Goal: Check status: Check status

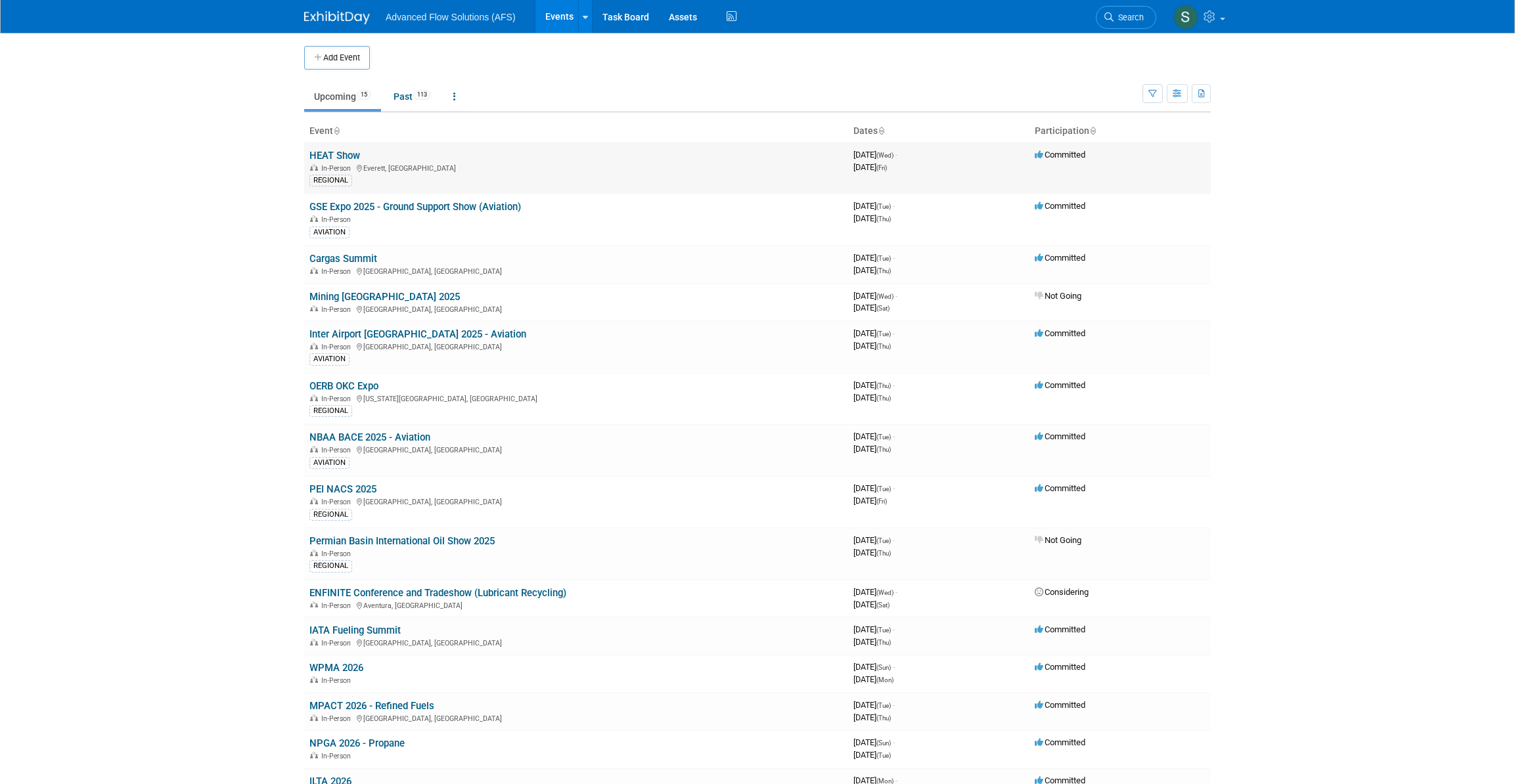
click at [340, 155] on link "HEAT Show" at bounding box center [334, 156] width 50 height 12
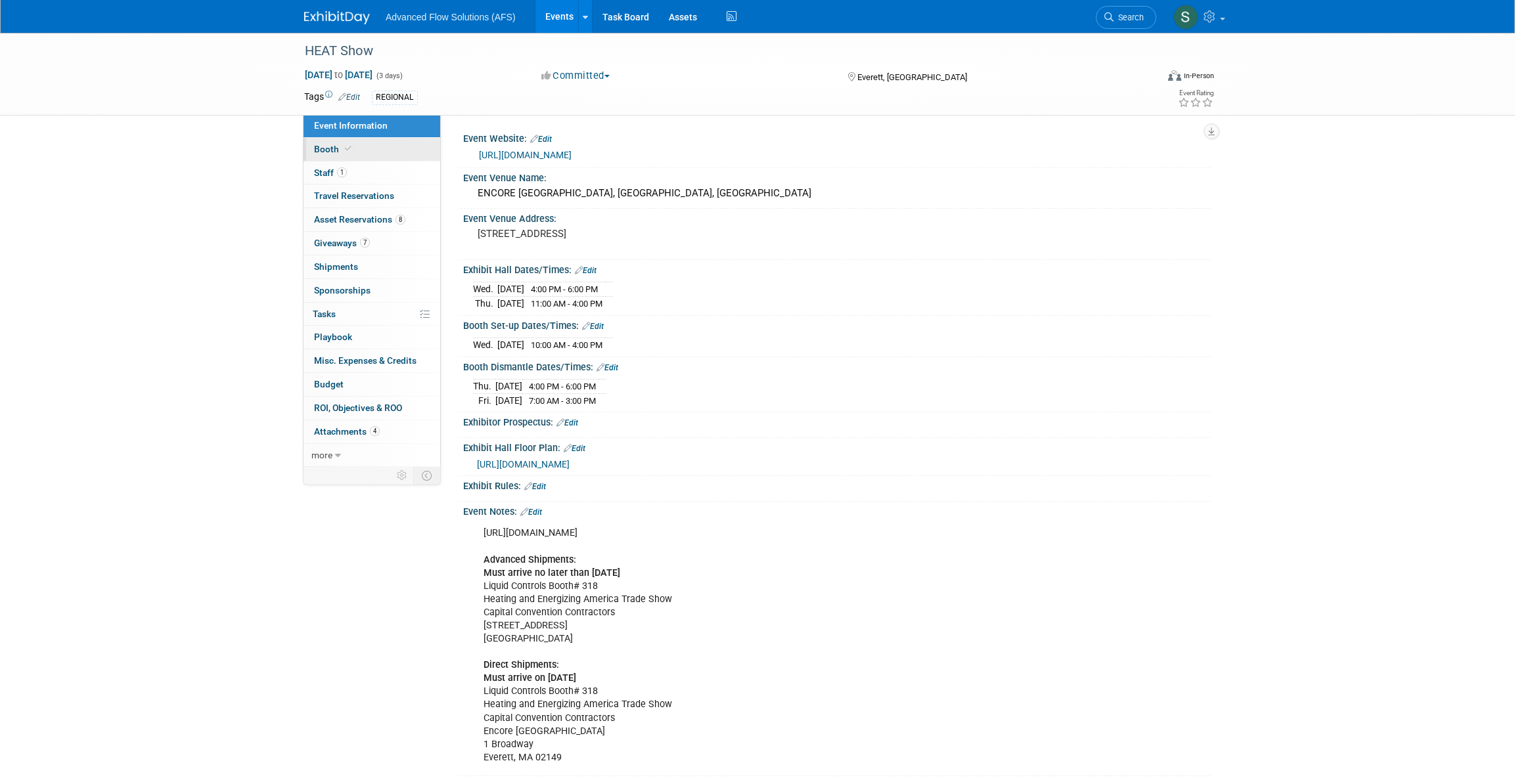
click at [328, 147] on span "Booth" at bounding box center [334, 149] width 40 height 11
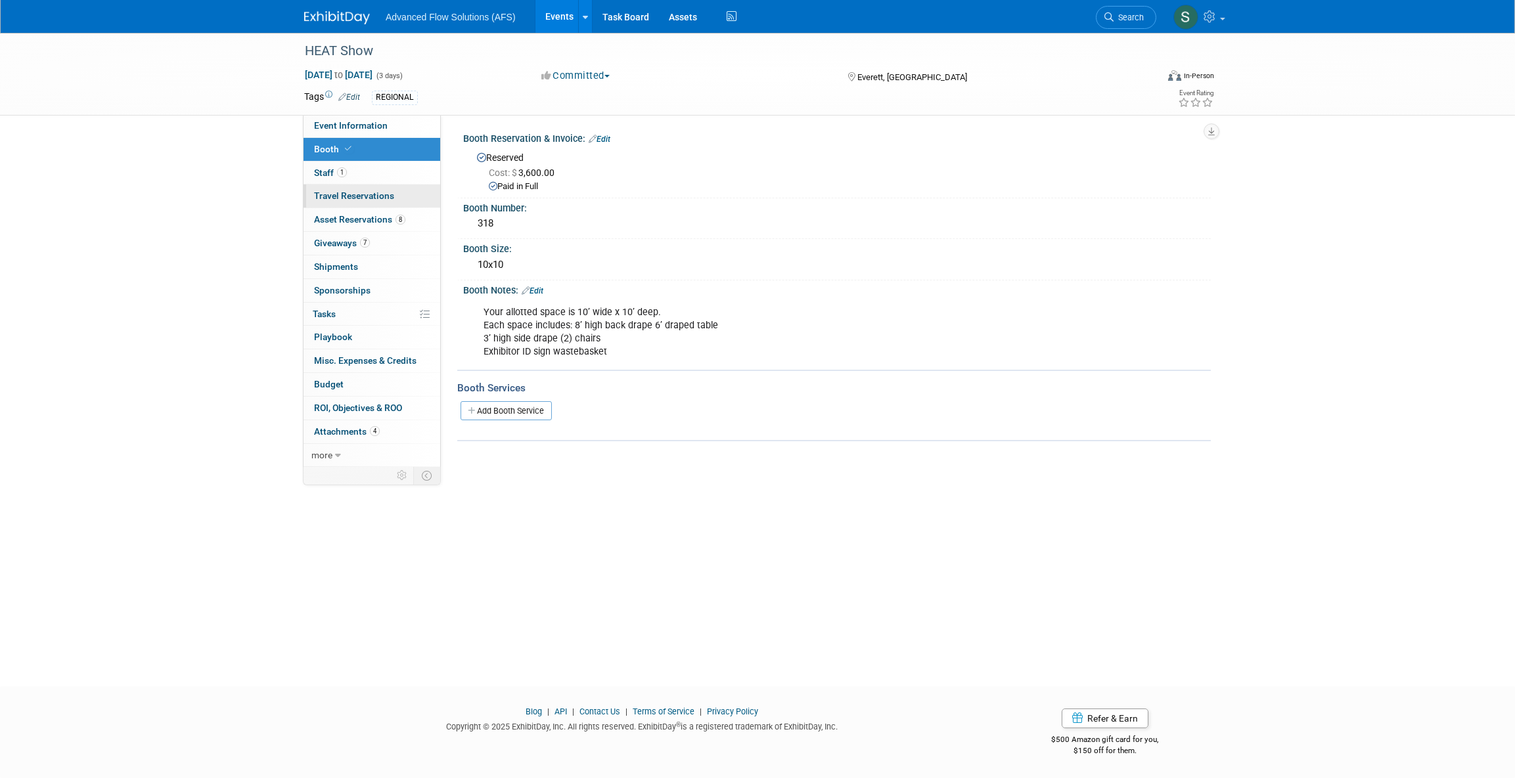
click at [331, 194] on span "Travel Reservations 0" at bounding box center [354, 195] width 80 height 11
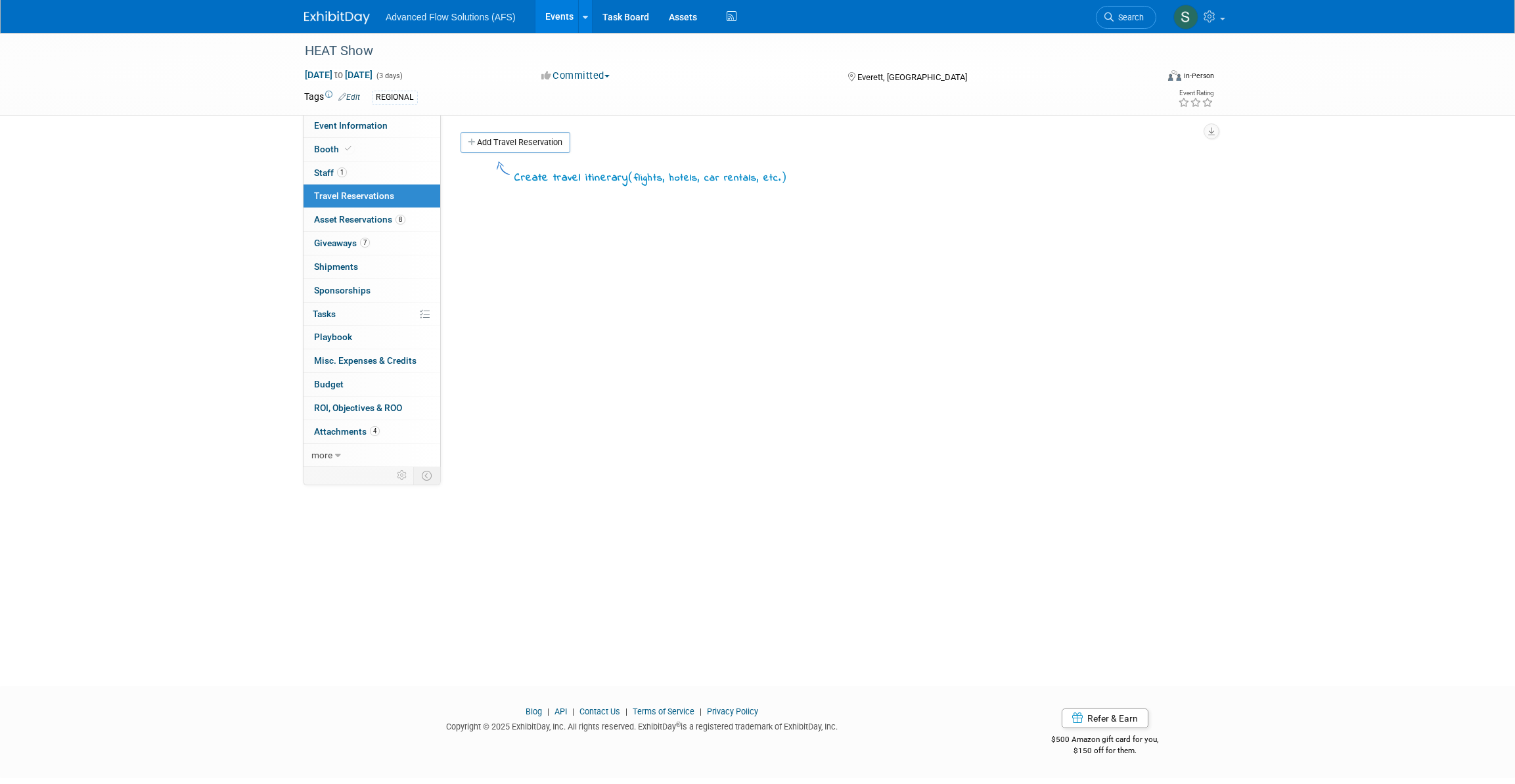
click at [354, 20] on img at bounding box center [337, 17] width 66 height 13
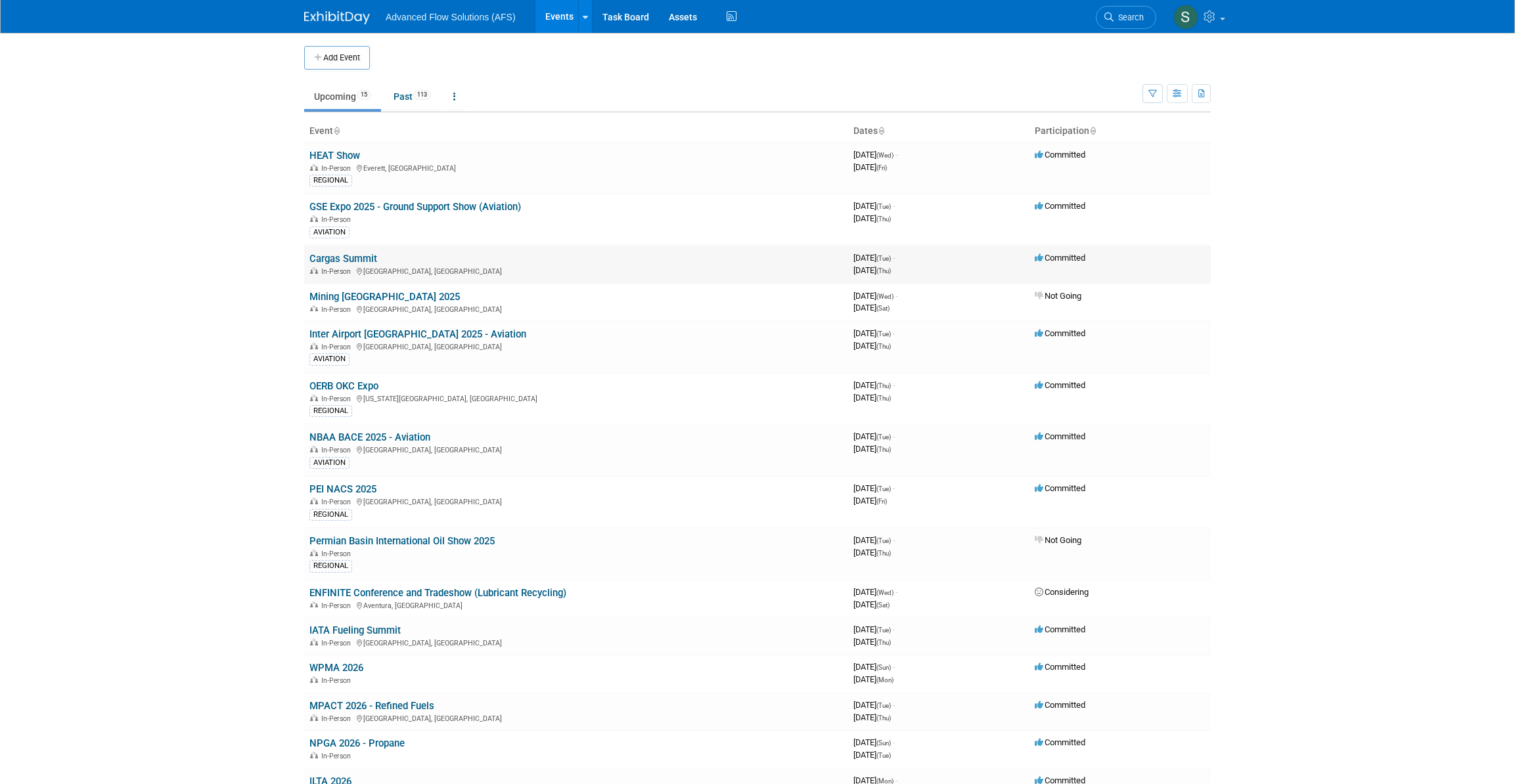
click at [339, 256] on link "Cargas Summit" at bounding box center [343, 259] width 68 height 12
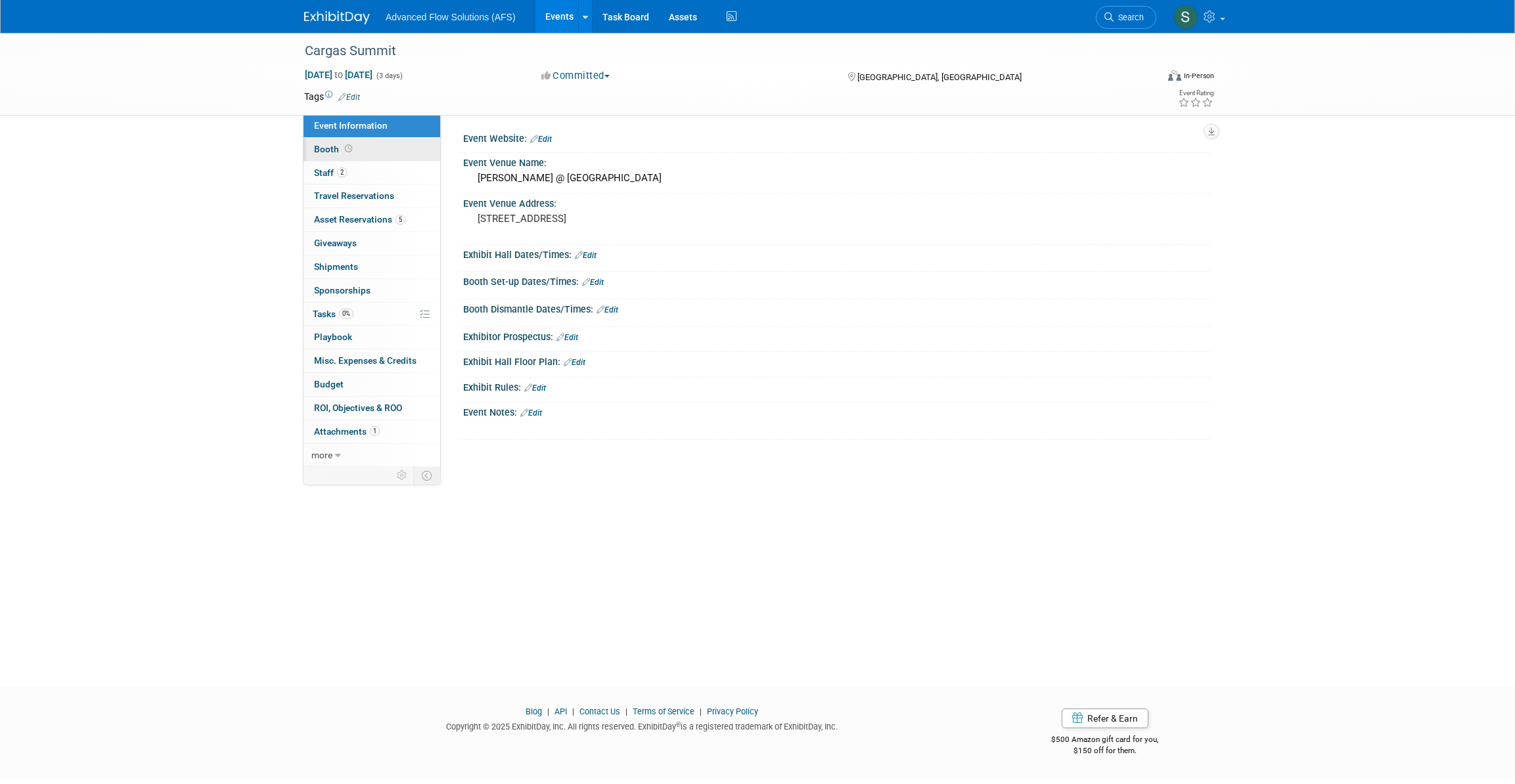
click at [323, 155] on link "Booth" at bounding box center [371, 149] width 137 height 23
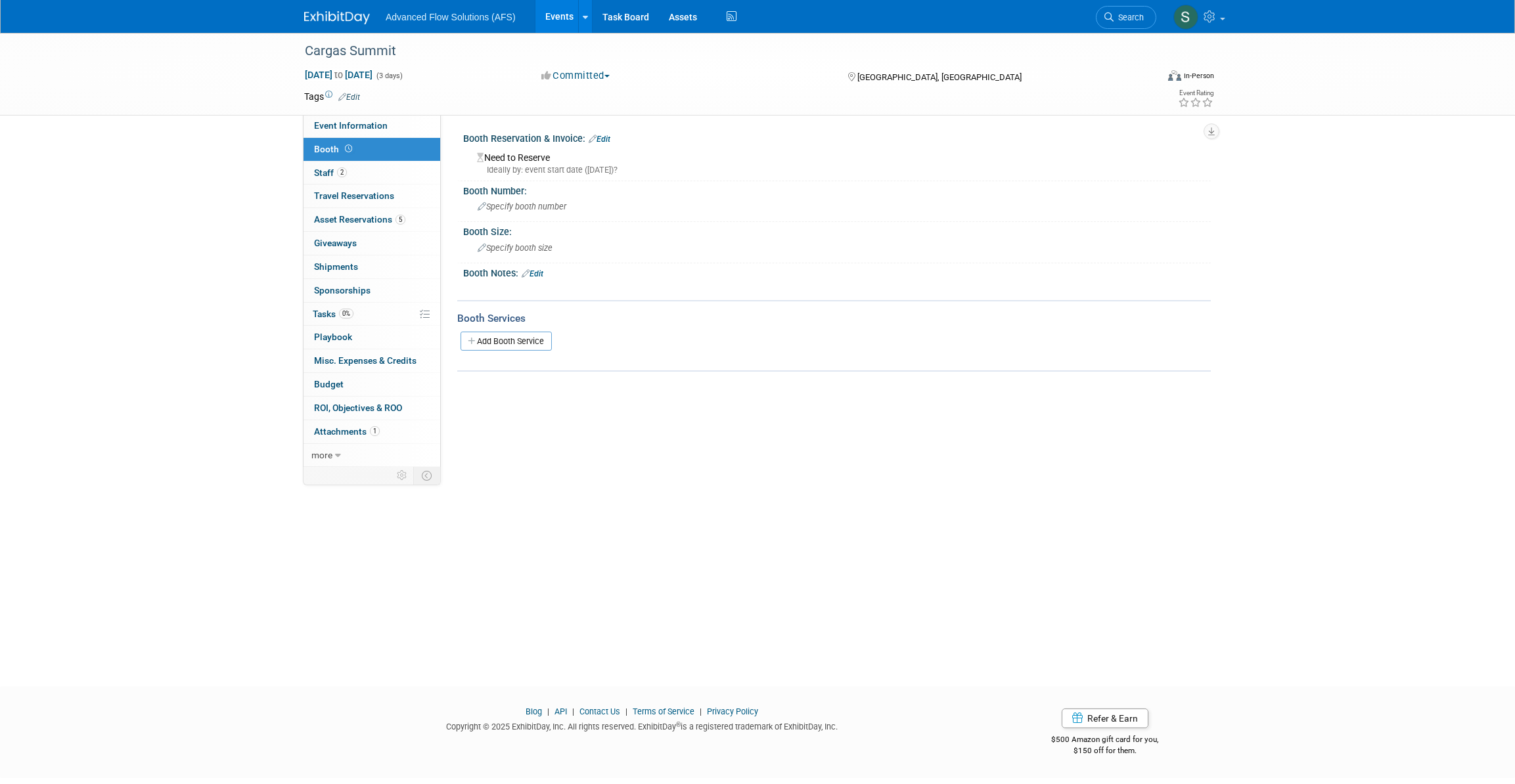
click at [346, 18] on img at bounding box center [337, 17] width 66 height 13
